Goal: Navigation & Orientation: Understand site structure

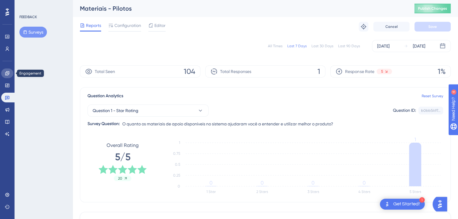
click at [8, 74] on icon at bounding box center [7, 73] width 5 height 5
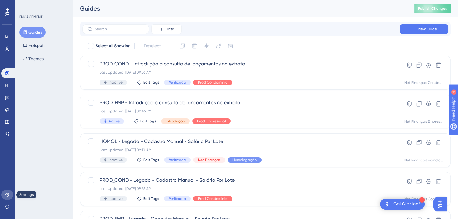
click at [11, 197] on link at bounding box center [7, 195] width 12 height 10
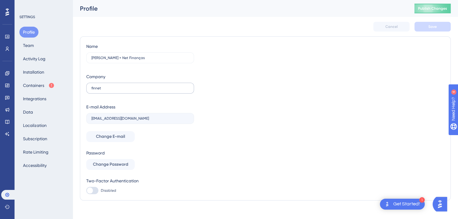
click at [121, 84] on label "finnet" at bounding box center [140, 88] width 108 height 11
click at [121, 86] on input "finnet" at bounding box center [140, 88] width 98 height 4
click at [36, 72] on button "Installation" at bounding box center [33, 72] width 28 height 11
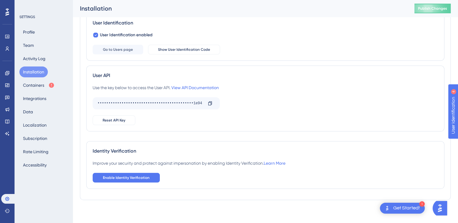
scroll to position [95, 0]
click at [31, 83] on button "Containers" at bounding box center [38, 85] width 39 height 11
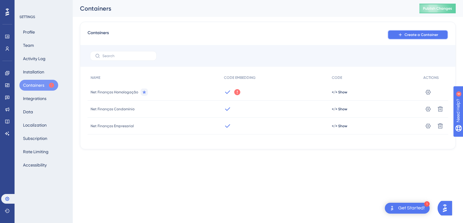
click at [427, 33] on span "Create a Container" at bounding box center [421, 34] width 34 height 5
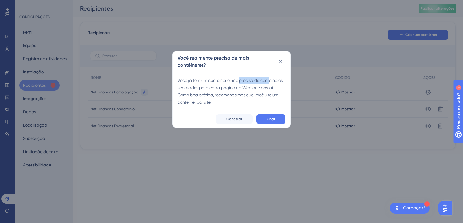
drag, startPoint x: 241, startPoint y: 81, endPoint x: 269, endPoint y: 81, distance: 27.9
click at [270, 81] on div "Você já tem um contêiner e não precisa de contêineres separados para cada págin…" at bounding box center [231, 91] width 108 height 29
drag, startPoint x: 199, startPoint y: 88, endPoint x: 257, endPoint y: 89, distance: 57.8
click at [257, 89] on div "Você já tem um contêiner e não precisa de contêineres separados para cada págin…" at bounding box center [231, 91] width 108 height 29
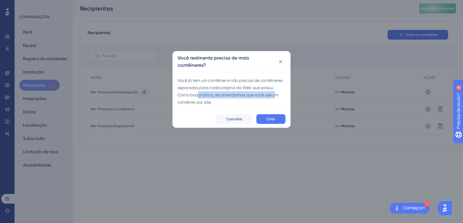
drag, startPoint x: 198, startPoint y: 96, endPoint x: 275, endPoint y: 95, distance: 77.2
click at [275, 95] on div "Você já tem um contêiner e não precisa de contêineres separados para cada págin…" at bounding box center [231, 91] width 108 height 29
drag, startPoint x: 275, startPoint y: 95, endPoint x: 275, endPoint y: 119, distance: 23.9
click at [275, 119] on span "Criar" at bounding box center [270, 119] width 8 height 5
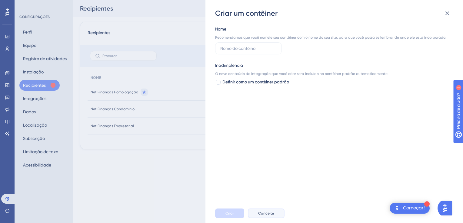
click at [264, 212] on span "Cancelar" at bounding box center [266, 213] width 16 height 5
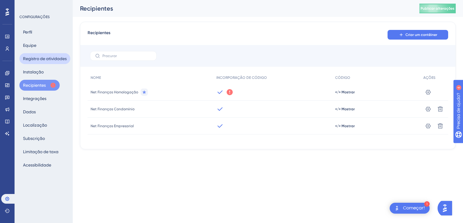
click at [29, 56] on button "Registro de atividades" at bounding box center [44, 58] width 51 height 11
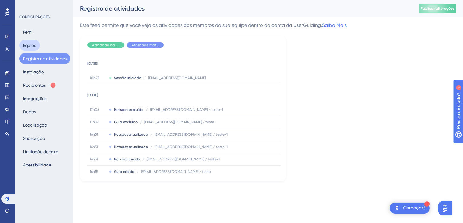
click at [26, 45] on button "Equipe" at bounding box center [29, 45] width 21 height 11
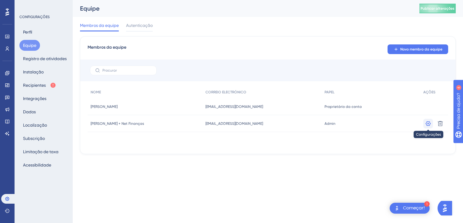
click at [428, 124] on icon at bounding box center [428, 124] width 6 height 6
click at [36, 100] on button "Integrações" at bounding box center [34, 98] width 31 height 11
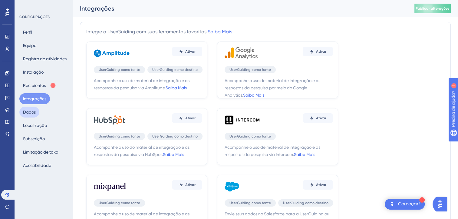
click at [30, 116] on button "Dados" at bounding box center [29, 112] width 20 height 11
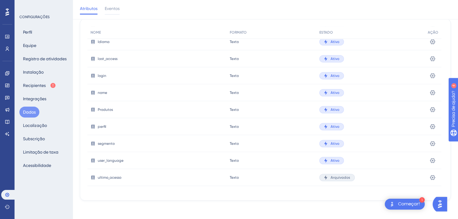
scroll to position [35, 0]
click at [30, 124] on button "Localização" at bounding box center [34, 125] width 31 height 11
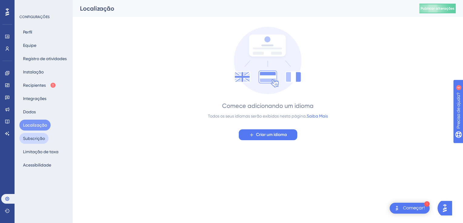
click at [41, 139] on button "Subscrição" at bounding box center [33, 138] width 29 height 11
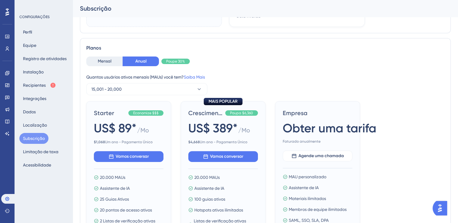
scroll to position [151, 0]
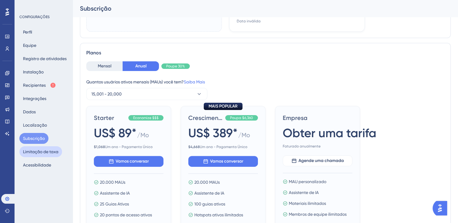
click at [38, 155] on button "Limitação de taxa" at bounding box center [40, 152] width 43 height 11
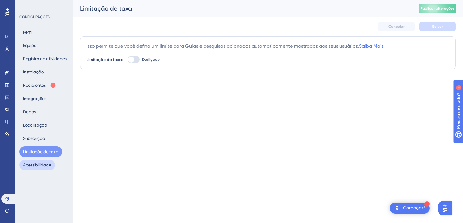
click at [33, 169] on button "Acessibilidade" at bounding box center [36, 165] width 35 height 11
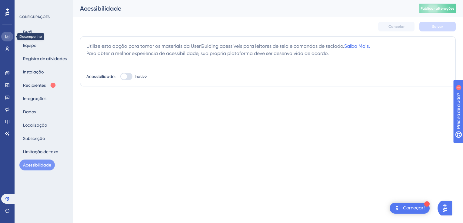
click at [9, 38] on icon at bounding box center [7, 37] width 4 height 4
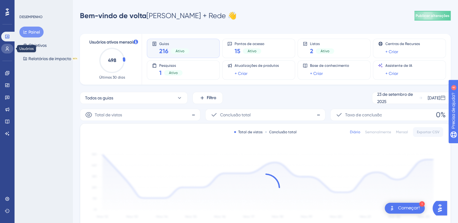
click at [8, 51] on icon at bounding box center [7, 48] width 5 height 5
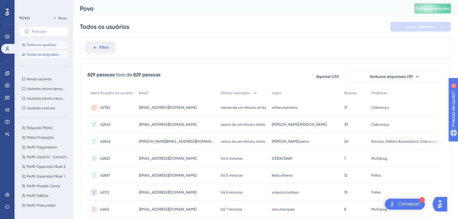
click at [33, 55] on span "Todas as empresas" at bounding box center [43, 54] width 32 height 5
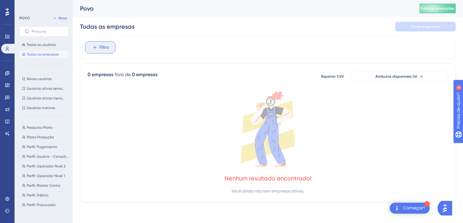
click at [94, 47] on icon at bounding box center [94, 47] width 3 height 3
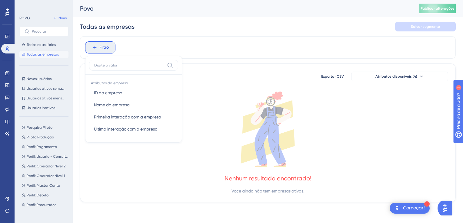
click at [193, 43] on div "Filtro Atributos da empresa ID da empresa ID da empresa Nome da empresa Nome da…" at bounding box center [267, 47] width 375 height 22
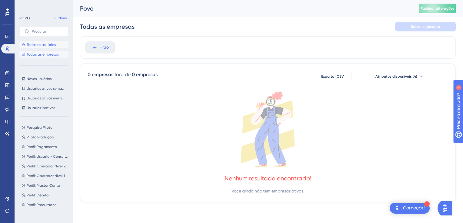
click at [43, 46] on span "Todos os usuários" at bounding box center [41, 44] width 29 height 5
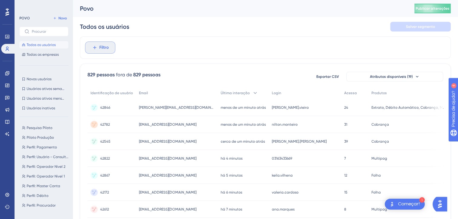
click at [96, 47] on icon at bounding box center [94, 47] width 3 height 3
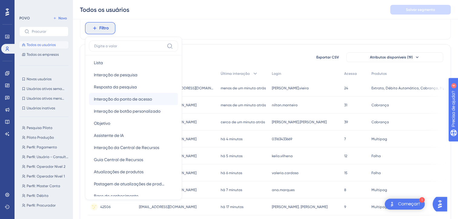
scroll to position [182, 0]
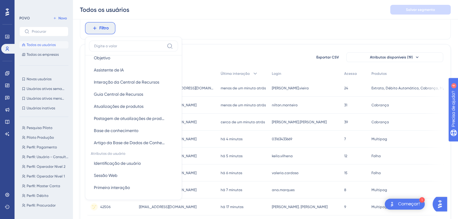
click at [282, 37] on div "Filtro Atributos do navegador Idioma Idioma Navegador Navegador Dispositivo Dis…" at bounding box center [265, 28] width 371 height 22
